Goal: Task Accomplishment & Management: Manage account settings

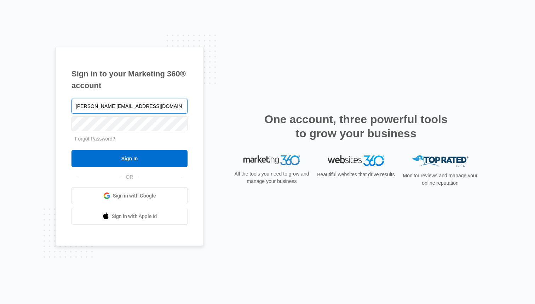
type input "[PERSON_NAME][EMAIL_ADDRESS][DOMAIN_NAME]"
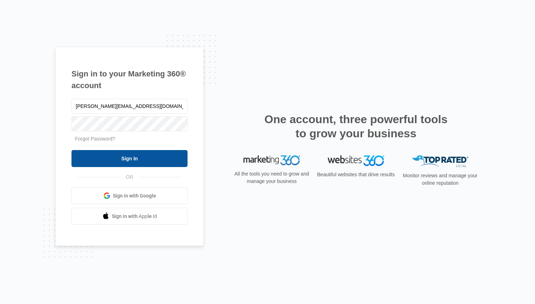
click at [132, 157] on input "Sign In" at bounding box center [130, 158] width 116 height 17
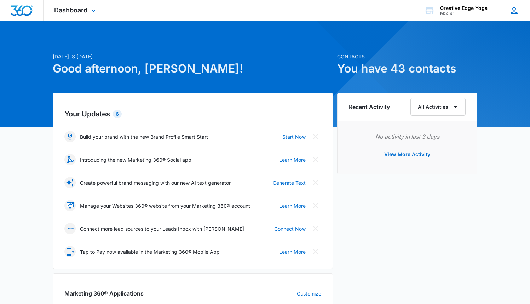
click at [518, 12] on icon at bounding box center [514, 10] width 11 height 11
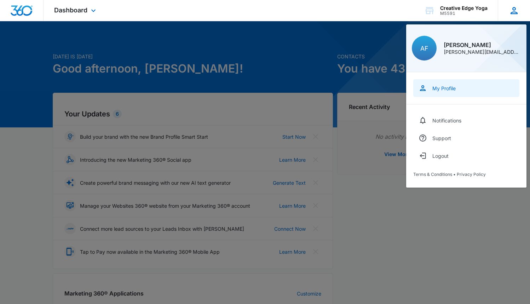
click at [455, 85] on div "My Profile" at bounding box center [444, 88] width 23 height 6
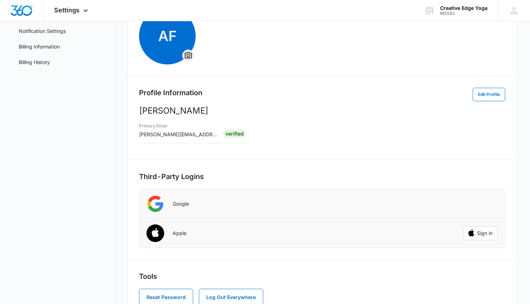
scroll to position [90, 0]
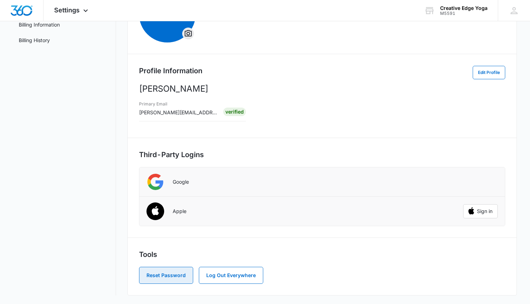
click at [167, 275] on button "Reset Password" at bounding box center [166, 275] width 54 height 17
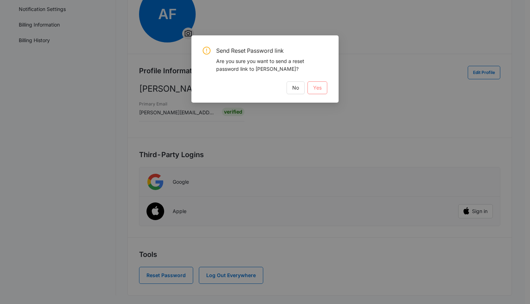
click at [322, 88] on button "Yes" at bounding box center [318, 87] width 20 height 13
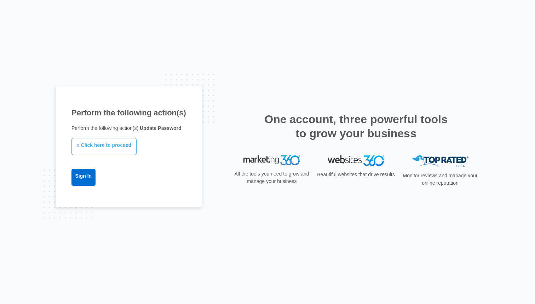
click at [107, 146] on link "» Click here to proceed" at bounding box center [104, 146] width 65 height 17
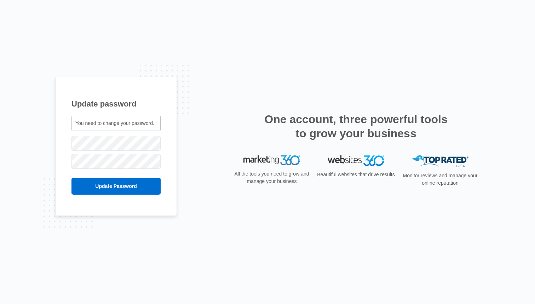
click at [112, 125] on span "You need to change your password." at bounding box center [114, 123] width 79 height 6
click at [0, 304] on nordpass-autofill-portal at bounding box center [0, 304] width 0 height 0
click at [161, 160] on nordpass-icon at bounding box center [161, 161] width 0 height 6
click at [0, 304] on nordpass-autofill-portal at bounding box center [0, 304] width 0 height 0
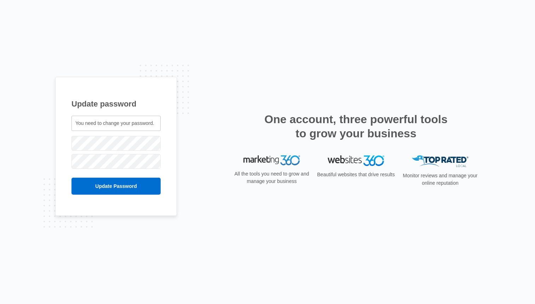
drag, startPoint x: 110, startPoint y: 198, endPoint x: 63, endPoint y: 199, distance: 46.4
click at [0, 304] on nordpass-autofill-portal at bounding box center [0, 304] width 0 height 0
click at [0, 304] on nordpass-portal at bounding box center [0, 304] width 0 height 0
click at [113, 187] on input "Update Password" at bounding box center [116, 186] width 89 height 17
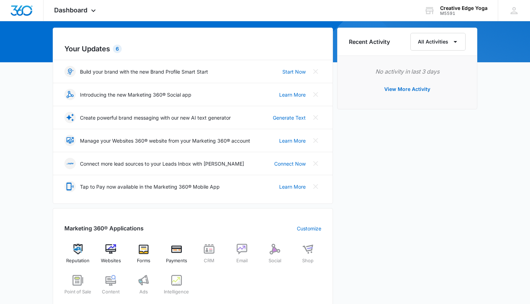
scroll to position [120, 0]
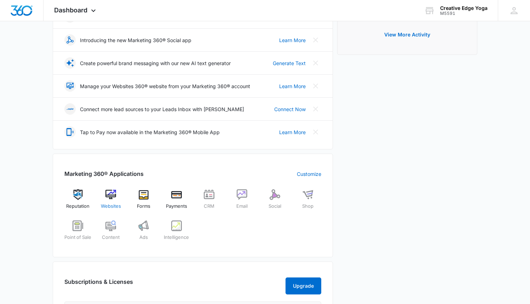
click at [113, 196] on img at bounding box center [111, 194] width 11 height 11
